Goal: Task Accomplishment & Management: Manage account settings

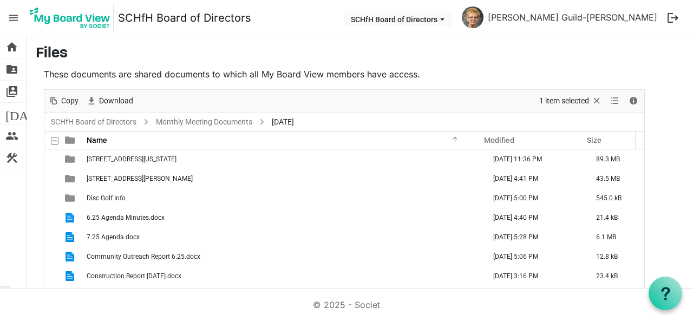
scroll to position [30, 0]
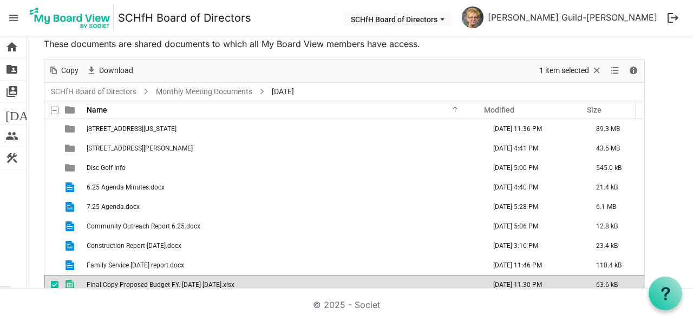
click at [292, 37] on p "These documents are shared documents to which all My Board View members have ac…" at bounding box center [344, 43] width 601 height 13
click at [8, 48] on span "home" at bounding box center [11, 47] width 13 height 22
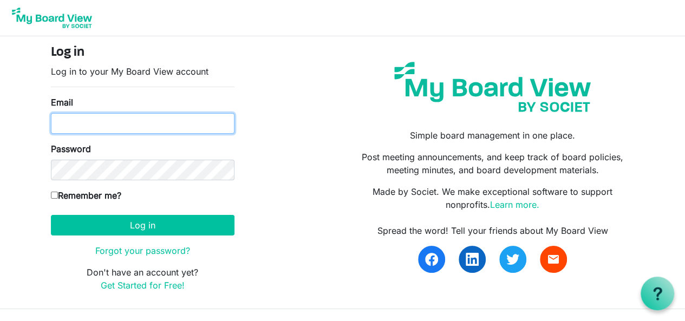
type input "[EMAIL_ADDRESS][DOMAIN_NAME]"
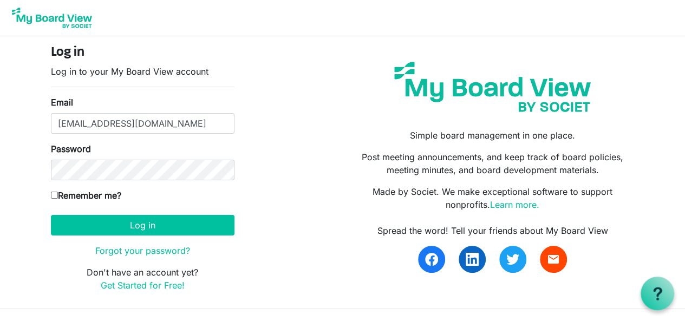
click at [52, 196] on input "Remember me?" at bounding box center [54, 195] width 7 height 7
checkbox input "true"
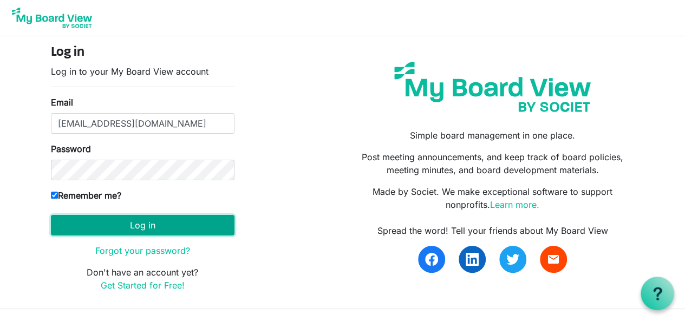
click at [76, 222] on button "Log in" at bounding box center [142, 225] width 183 height 21
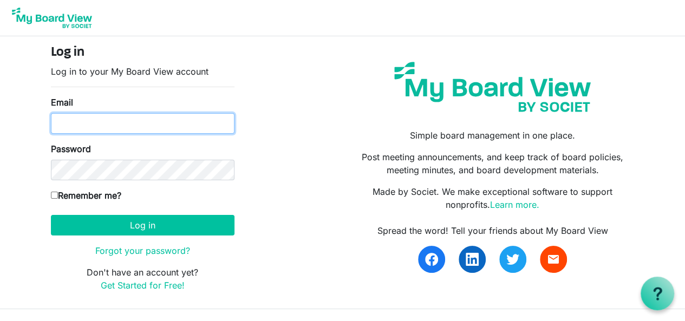
type input "fayeguildnash@howardhanna.com"
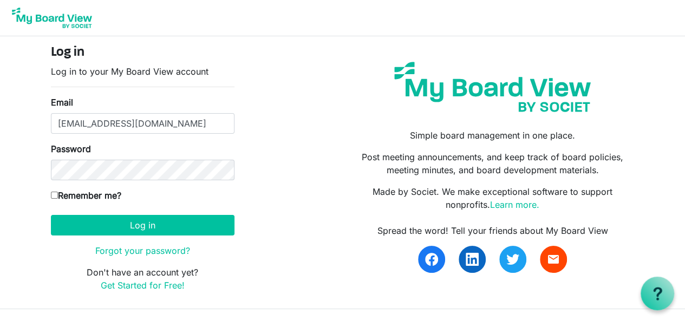
click at [56, 195] on input "Remember me?" at bounding box center [54, 195] width 7 height 7
checkbox input "true"
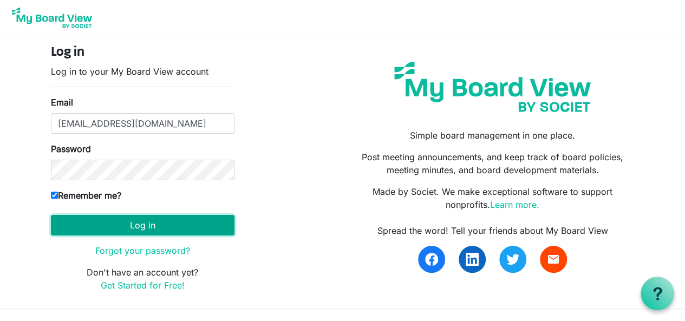
click at [77, 226] on button "Log in" at bounding box center [142, 225] width 183 height 21
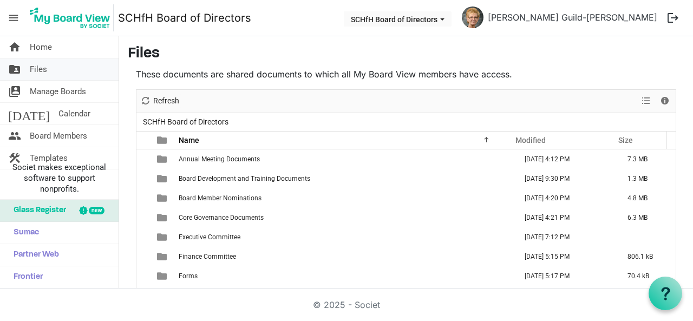
click at [42, 65] on span "Files" at bounding box center [38, 69] width 17 height 22
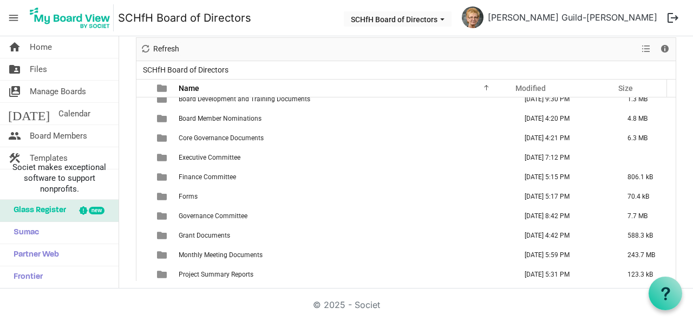
scroll to position [30, 0]
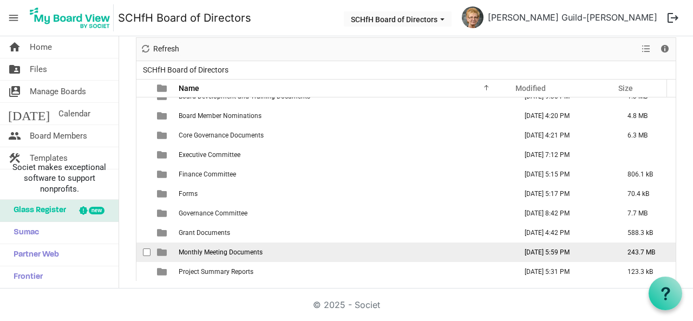
click at [395, 247] on td "Monthly Meeting Documents" at bounding box center [344, 251] width 338 height 19
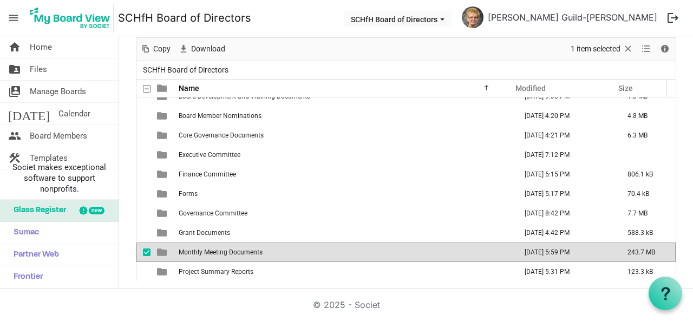
click at [395, 247] on td "Monthly Meeting Documents" at bounding box center [344, 251] width 338 height 19
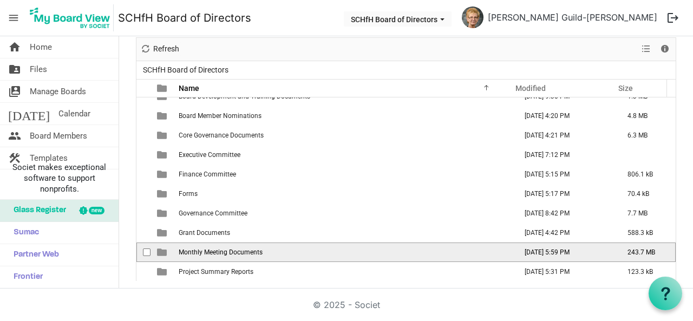
click at [395, 247] on td "Monthly Meeting Documents" at bounding box center [344, 251] width 338 height 19
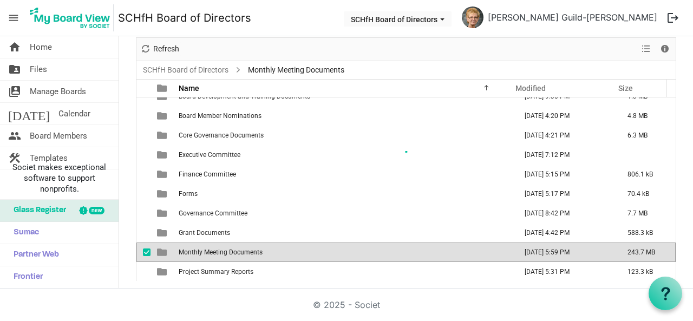
scroll to position [0, 0]
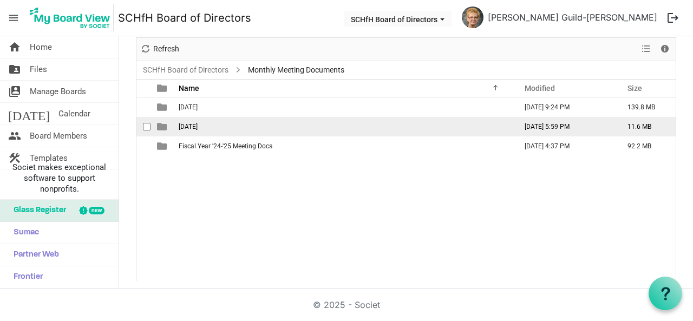
click at [182, 127] on span "8-20-25" at bounding box center [188, 127] width 19 height 8
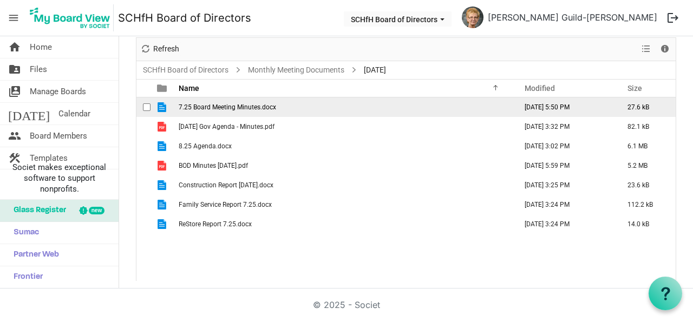
click at [267, 103] on span "7.25 Board Meeting Minutes.docx" at bounding box center [227, 107] width 97 height 8
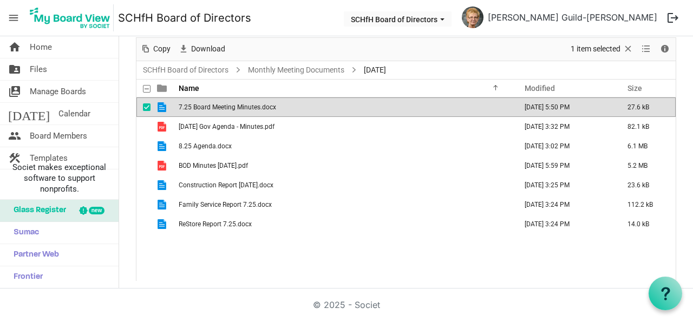
click at [267, 103] on span "7.25 Board Meeting Minutes.docx" at bounding box center [227, 107] width 97 height 8
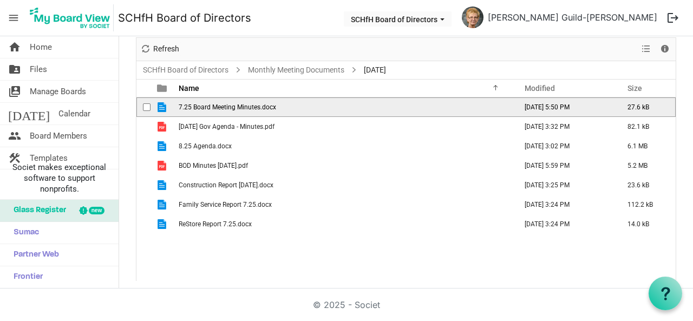
click at [267, 103] on span "7.25 Board Meeting Minutes.docx" at bounding box center [227, 107] width 97 height 8
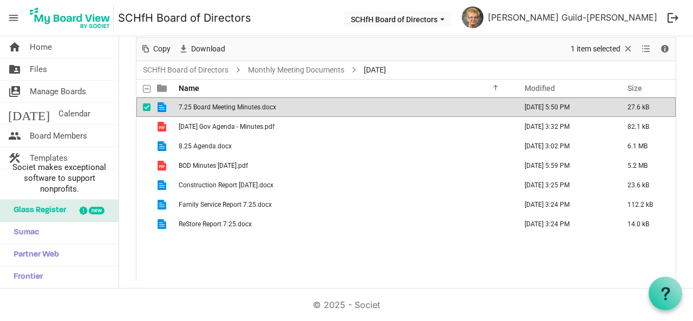
click at [147, 103] on span "checkbox" at bounding box center [147, 107] width 8 height 8
